Goal: Transaction & Acquisition: Purchase product/service

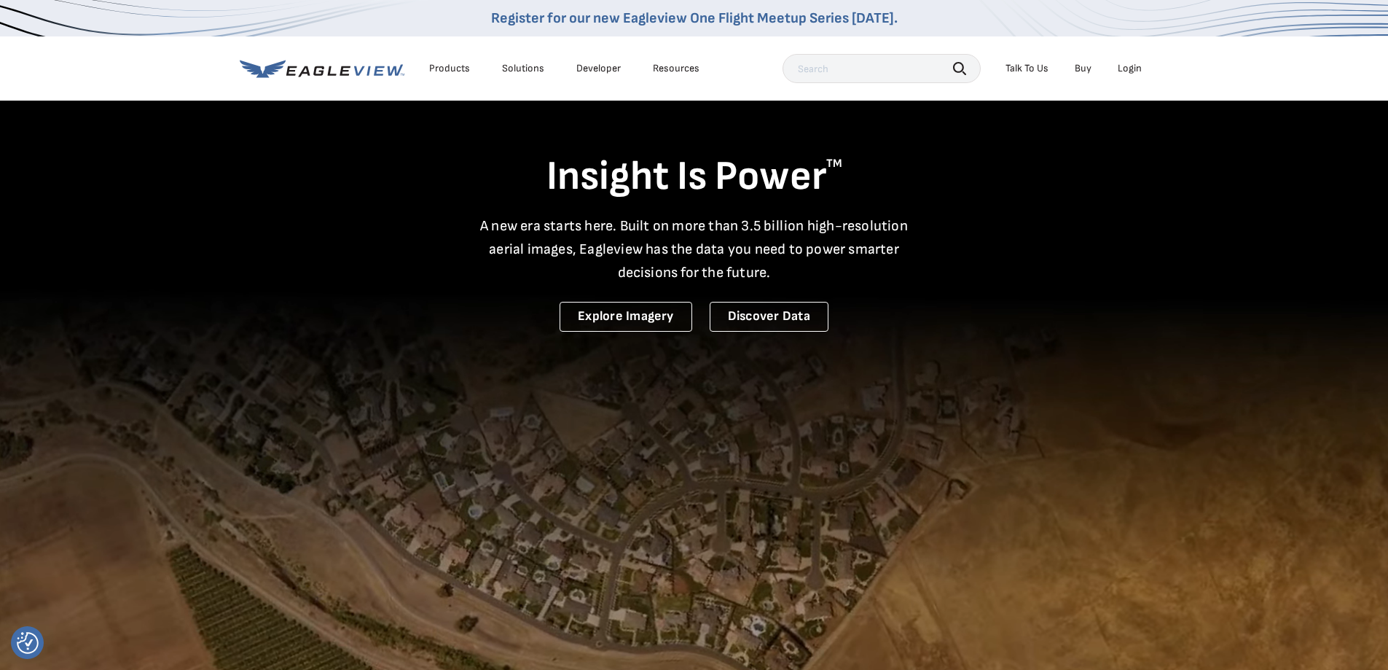
click at [1126, 66] on div "Login" at bounding box center [1130, 68] width 24 height 13
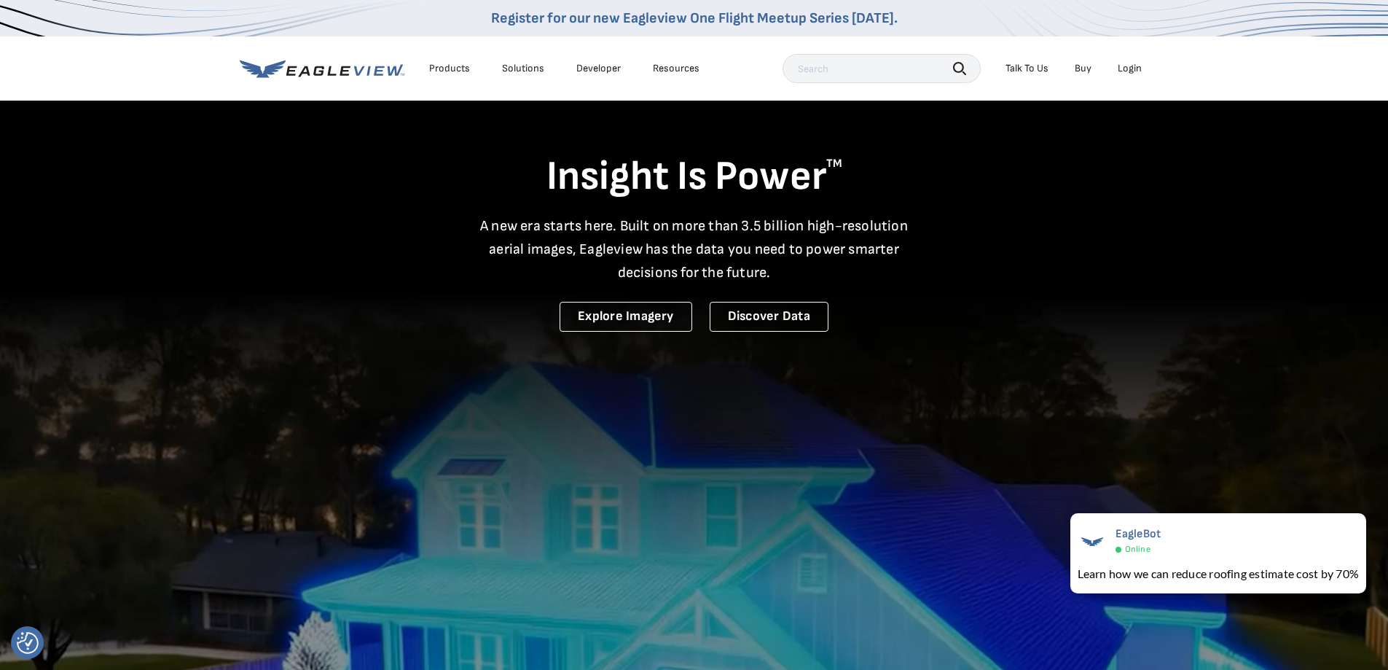
click at [339, 67] on icon at bounding box center [322, 69] width 165 height 18
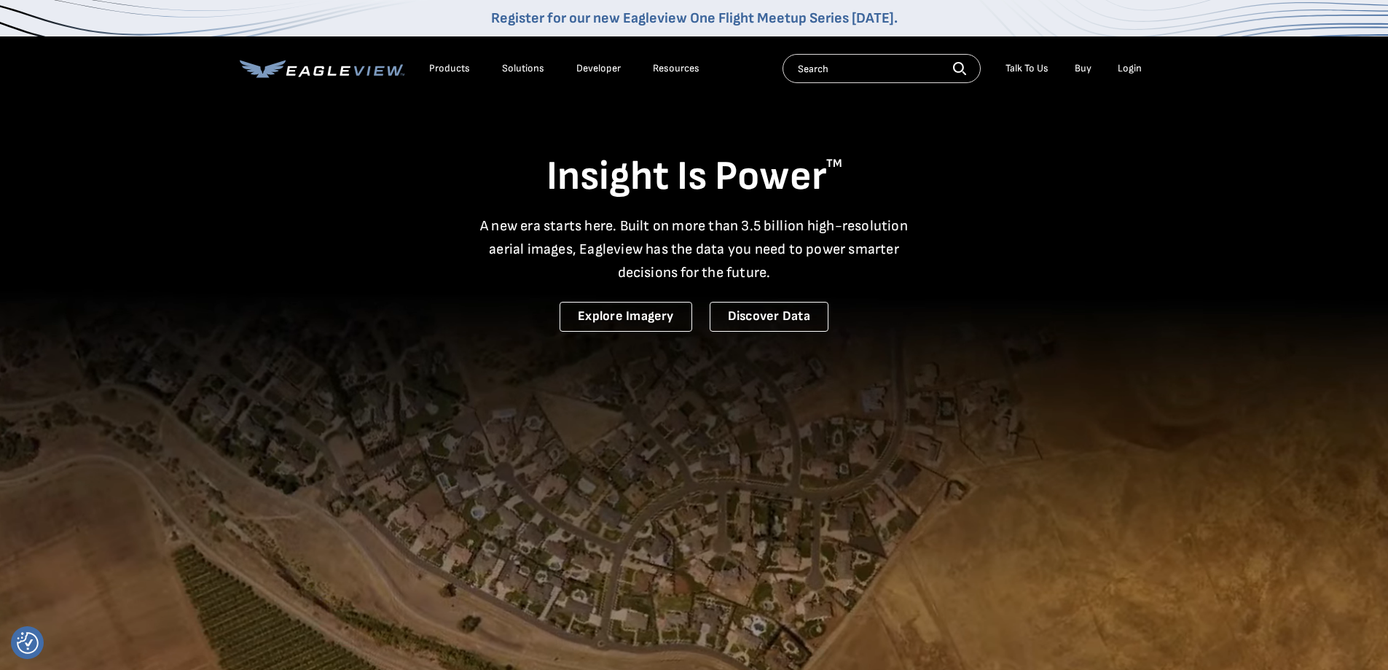
click at [1128, 64] on div "Login" at bounding box center [1130, 68] width 24 height 13
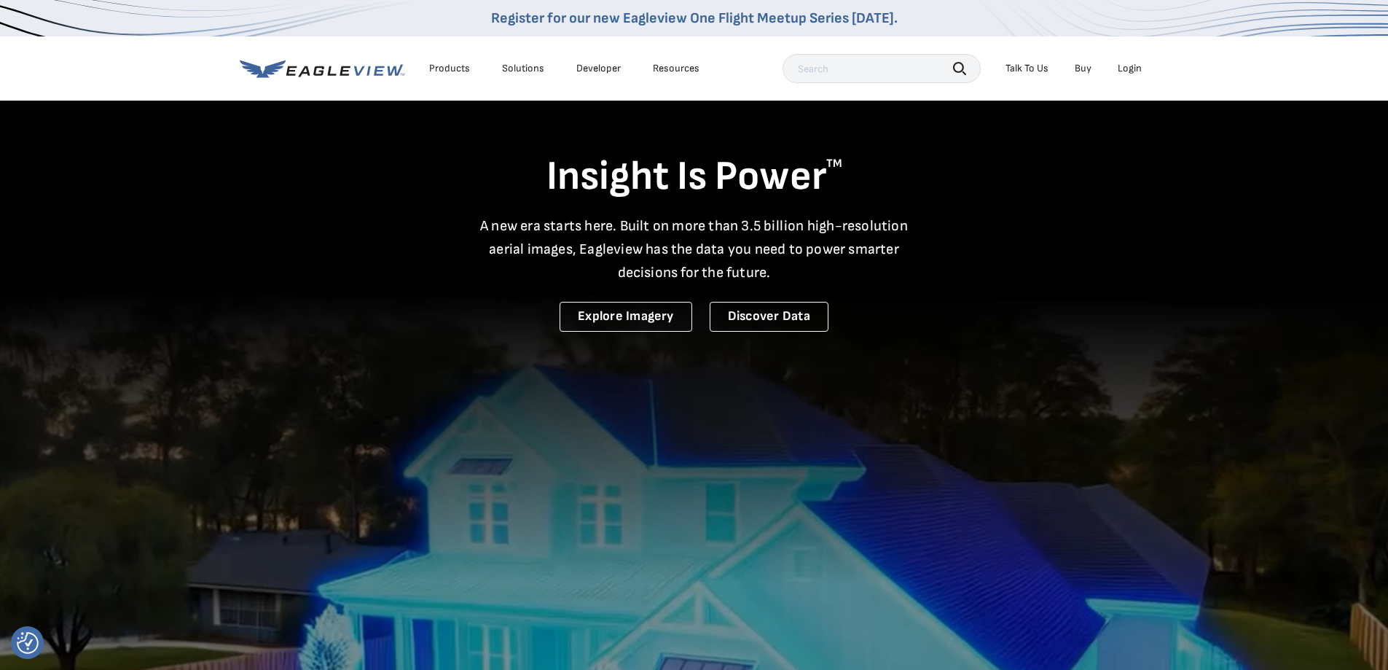
click at [1125, 62] on div "Login" at bounding box center [1130, 68] width 24 height 13
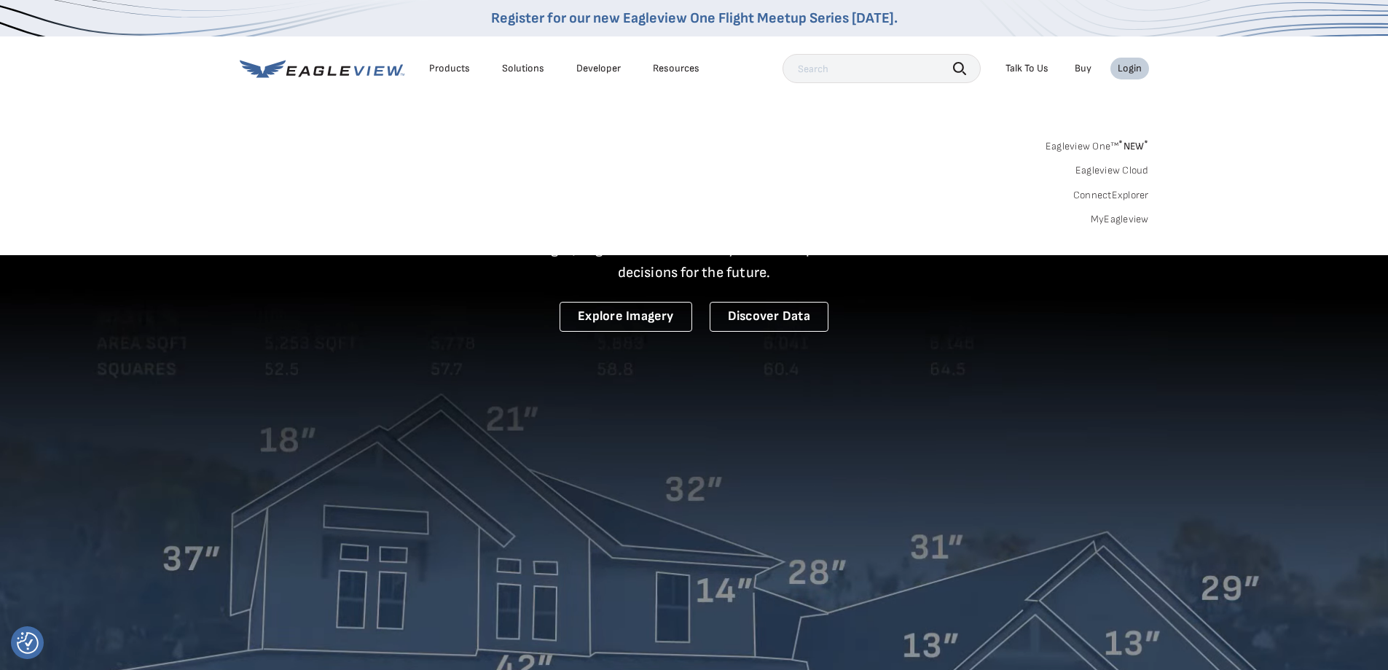
click at [1115, 217] on link "MyEagleview" at bounding box center [1120, 219] width 58 height 13
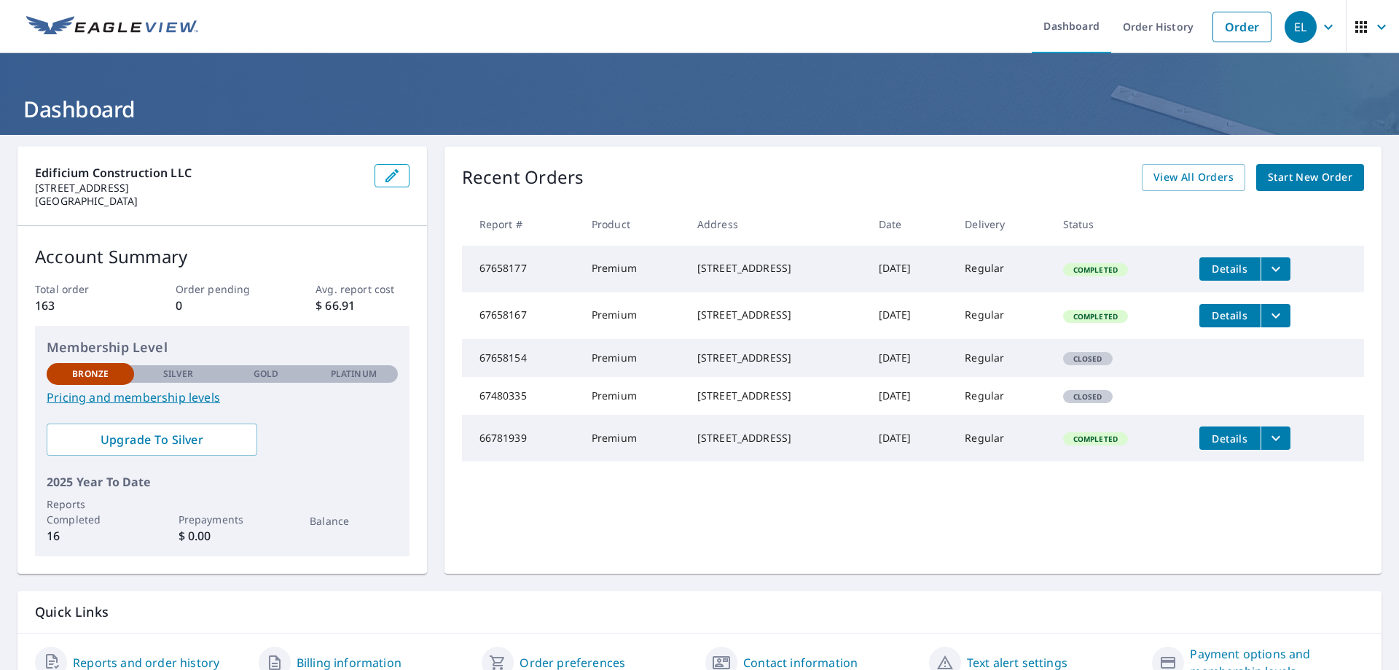
click at [1314, 172] on span "Start New Order" at bounding box center [1310, 177] width 85 height 18
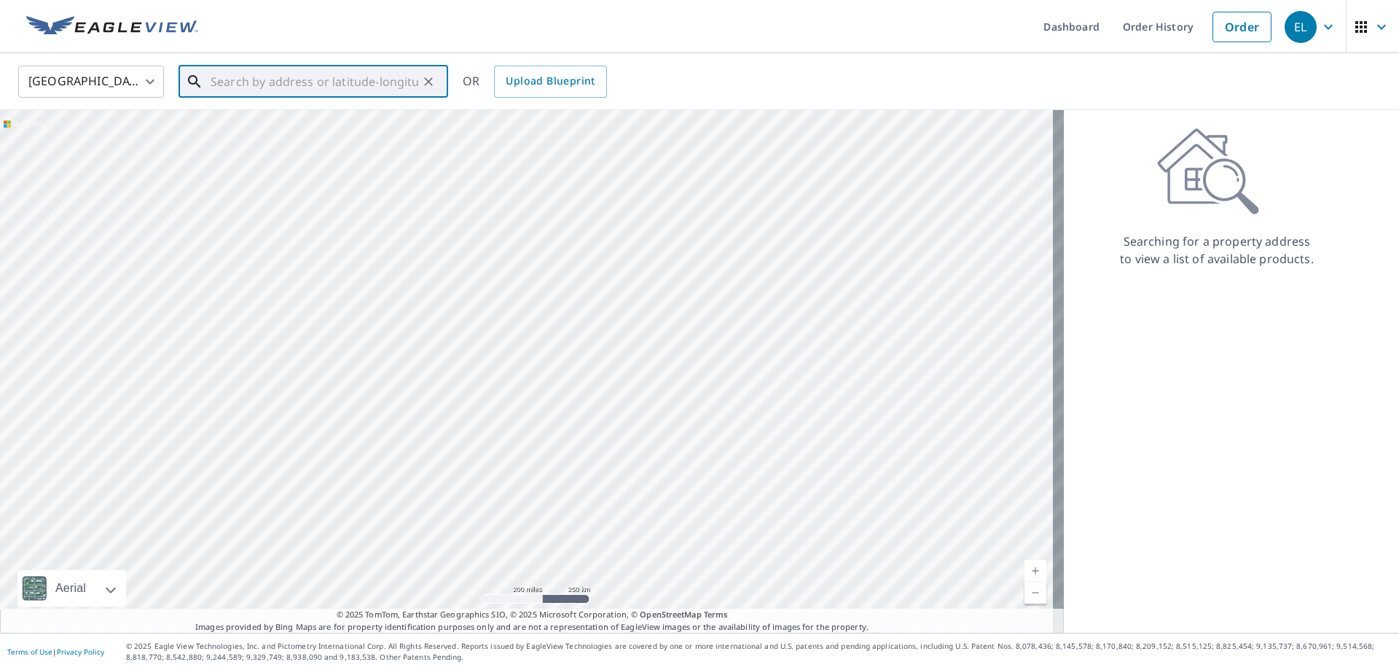
click at [246, 82] on input "text" at bounding box center [315, 81] width 208 height 41
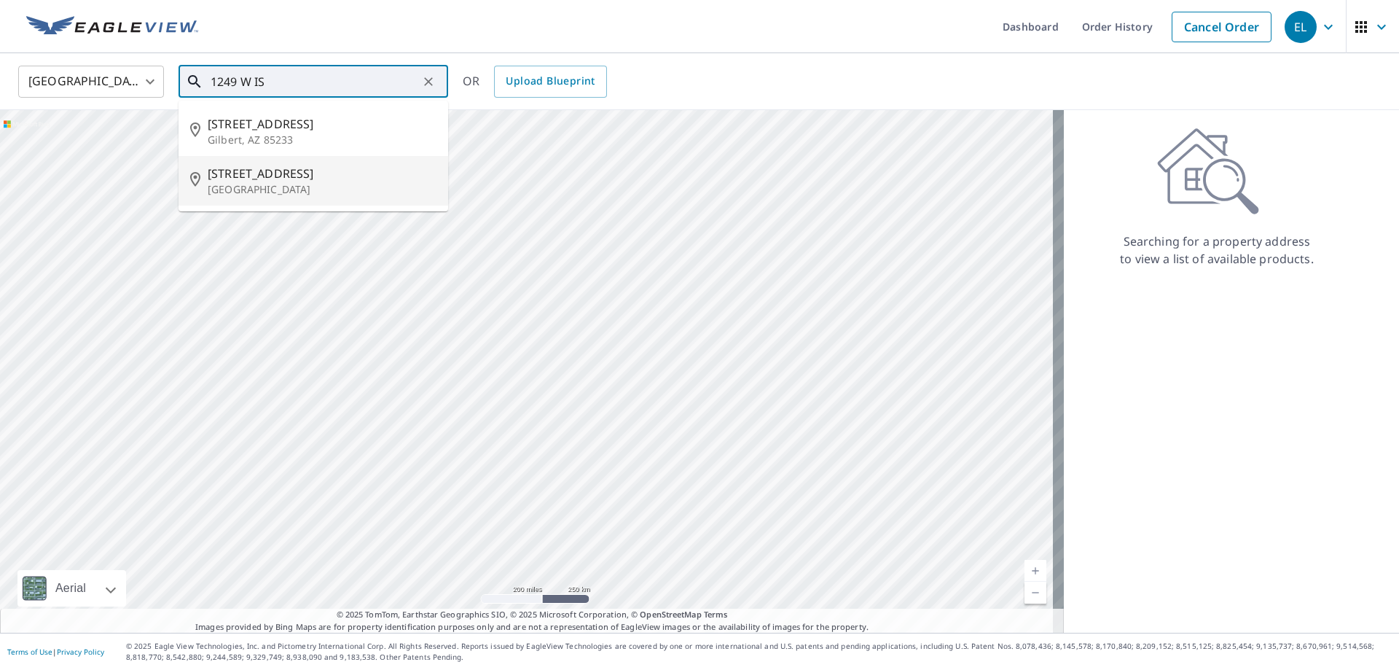
click at [249, 179] on span "1249 W Island Club Sq" at bounding box center [322, 173] width 229 height 17
type input "1249 W Island Club Sq Vero Beach, FL 32963"
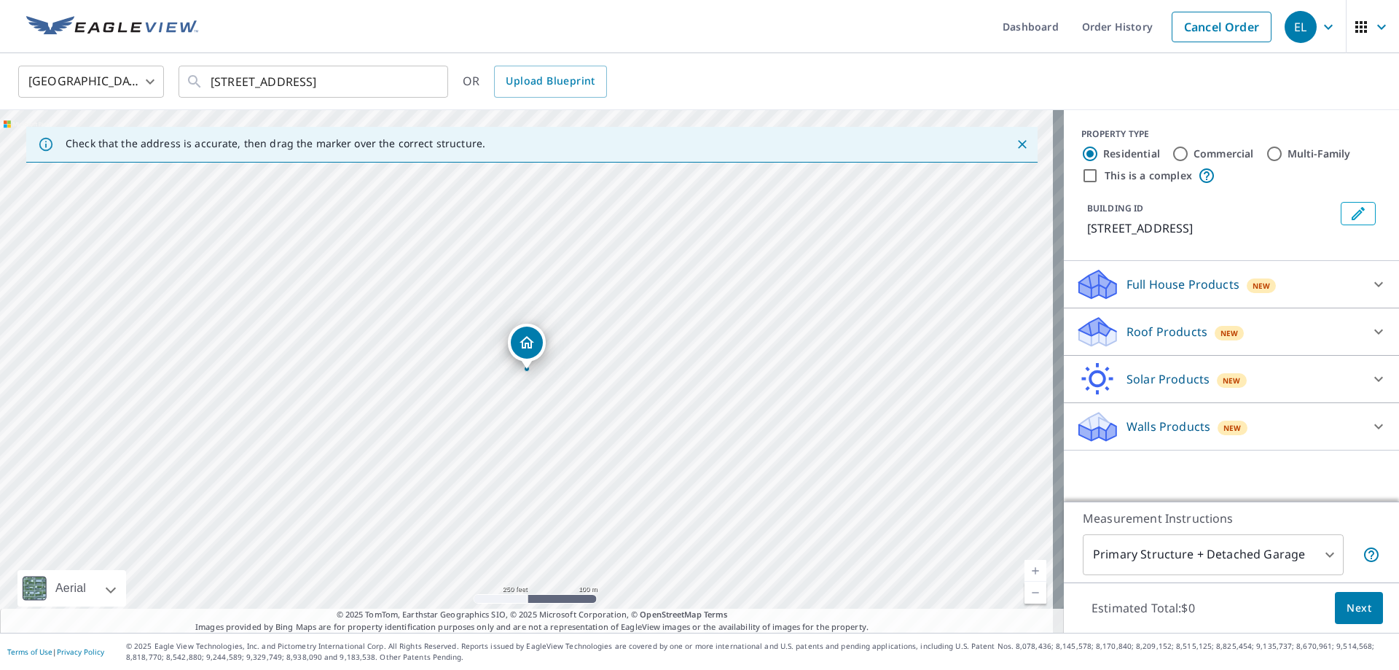
click at [1133, 340] on p "Roof Products" at bounding box center [1167, 331] width 81 height 17
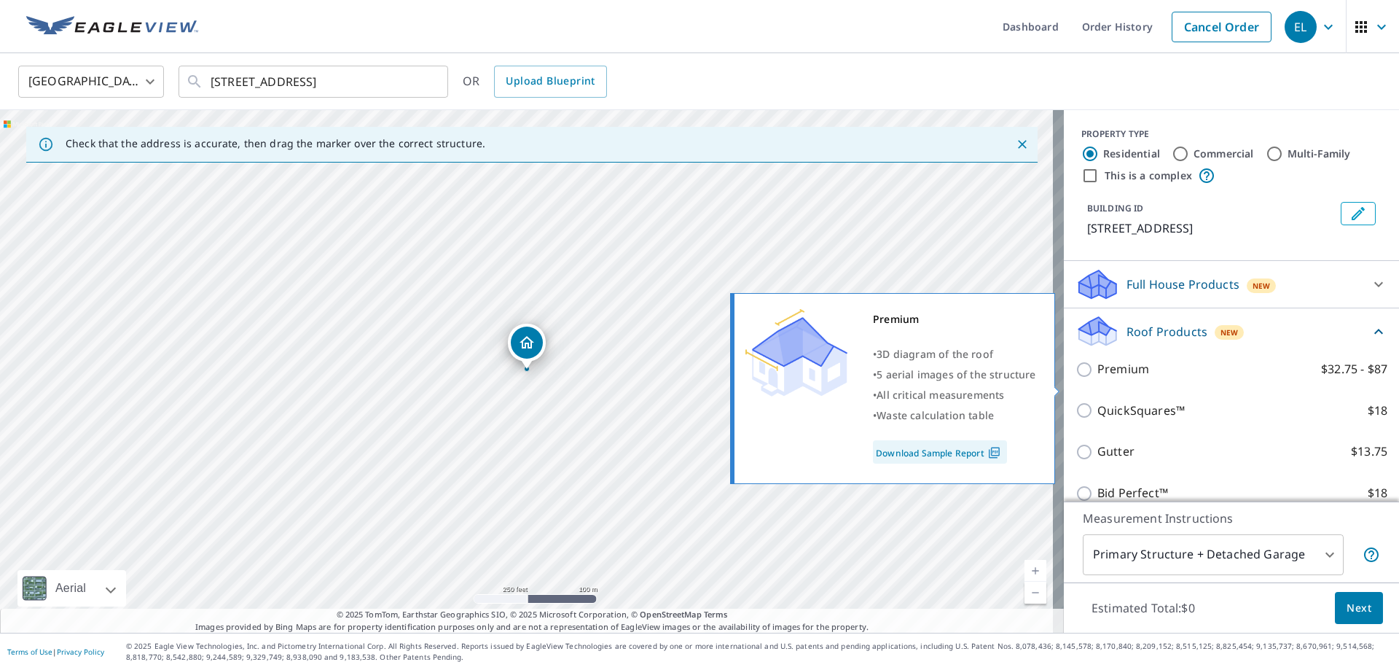
click at [1122, 378] on p "Premium" at bounding box center [1123, 369] width 52 height 18
click at [1097, 378] on input "Premium $32.75 - $87" at bounding box center [1087, 369] width 22 height 17
checkbox input "true"
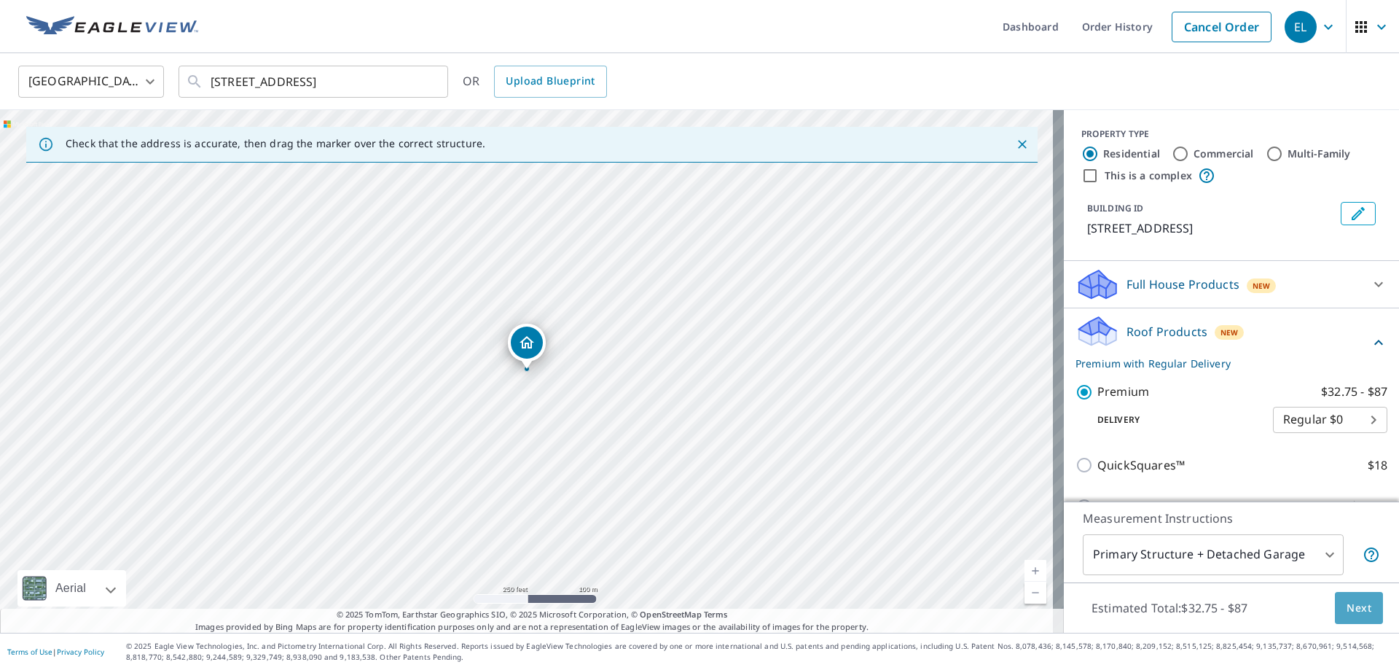
click at [1355, 607] on span "Next" at bounding box center [1359, 608] width 25 height 18
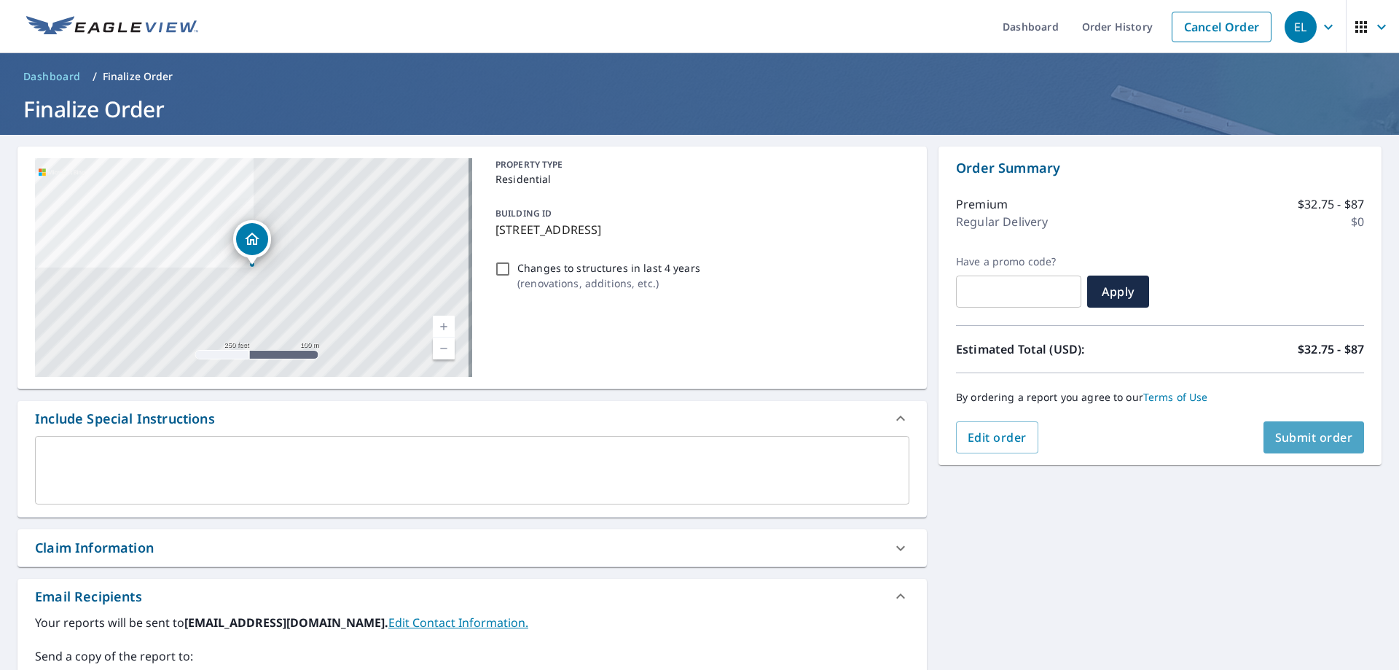
click at [1313, 434] on span "Submit order" at bounding box center [1314, 437] width 78 height 16
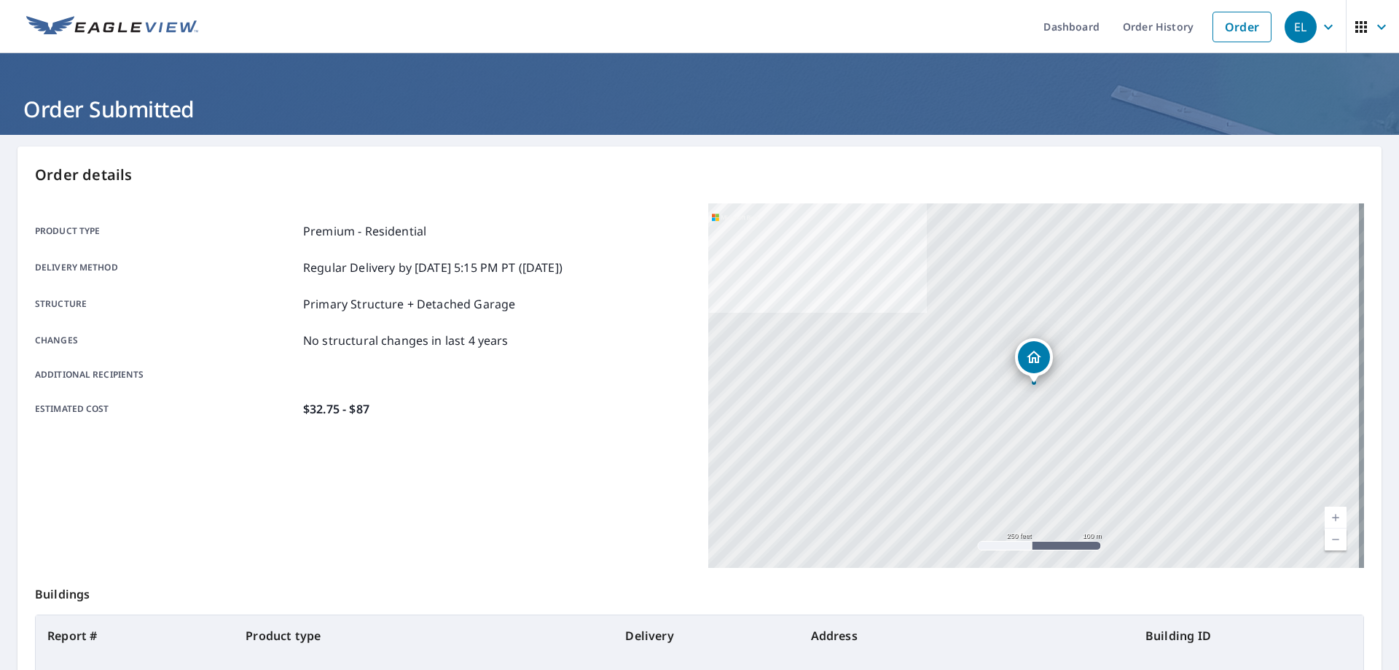
click at [1376, 26] on icon "button" at bounding box center [1381, 26] width 17 height 17
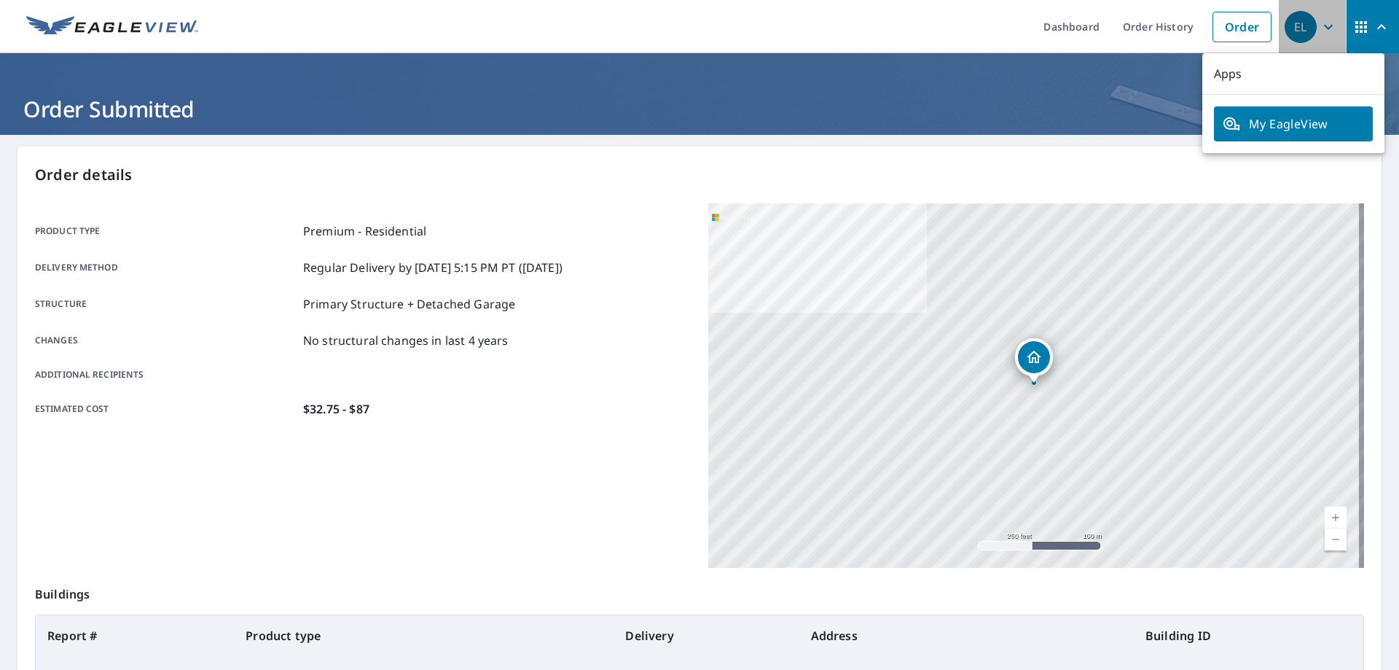
click at [1324, 26] on icon "button" at bounding box center [1328, 26] width 9 height 5
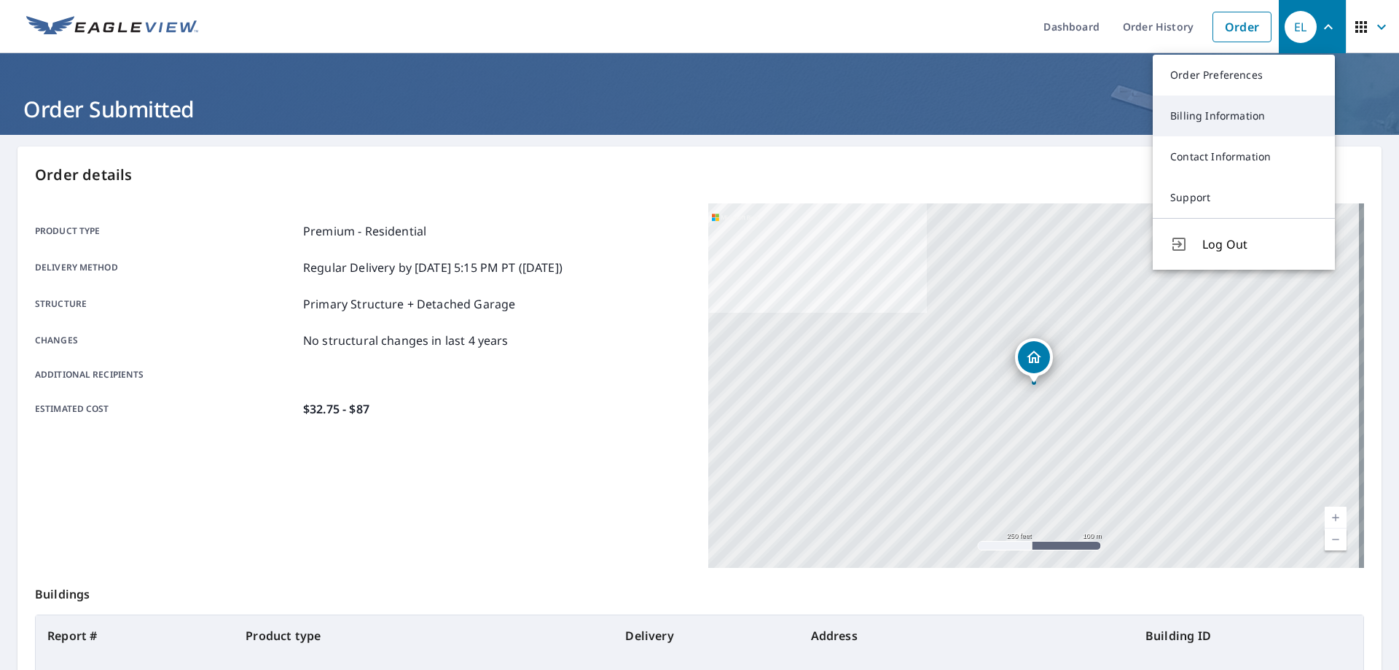
click at [1243, 114] on link "Billing Information" at bounding box center [1244, 115] width 182 height 41
